Goal: Information Seeking & Learning: Understand process/instructions

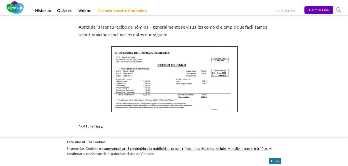
scroll to position [653, 0]
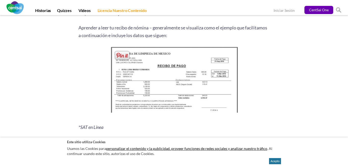
click at [232, 105] on img at bounding box center [174, 80] width 131 height 71
click at [204, 91] on img at bounding box center [174, 80] width 131 height 71
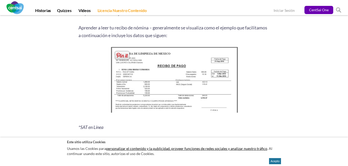
click at [204, 91] on img at bounding box center [174, 80] width 131 height 71
click at [110, 69] on img at bounding box center [174, 80] width 131 height 71
click at [127, 70] on img at bounding box center [174, 80] width 131 height 71
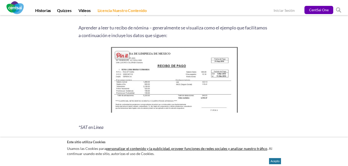
click at [127, 70] on img at bounding box center [174, 80] width 131 height 71
click at [121, 56] on span at bounding box center [122, 55] width 17 height 10
click at [192, 101] on img at bounding box center [174, 80] width 131 height 71
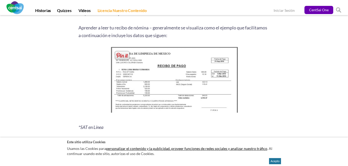
click at [204, 86] on img at bounding box center [174, 80] width 131 height 71
click at [194, 98] on img at bounding box center [174, 80] width 131 height 71
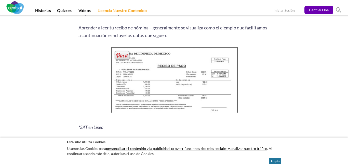
click at [194, 98] on img at bounding box center [174, 80] width 131 height 71
click at [167, 79] on img at bounding box center [174, 80] width 131 height 71
click at [155, 82] on img at bounding box center [174, 80] width 131 height 71
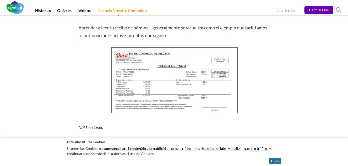
click at [156, 83] on img at bounding box center [174, 80] width 131 height 71
click at [175, 86] on img at bounding box center [174, 80] width 131 height 71
click at [120, 55] on span at bounding box center [122, 55] width 17 height 10
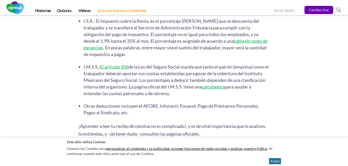
scroll to position [1376, 0]
